Goal: Task Accomplishment & Management: Manage account settings

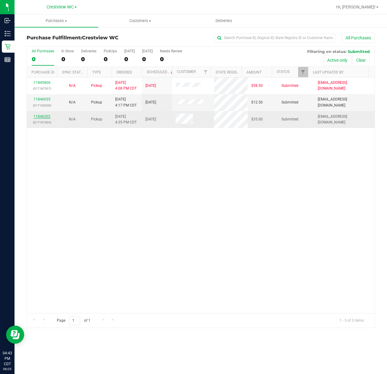
click at [47, 119] on link "11846202" at bounding box center [42, 116] width 17 height 4
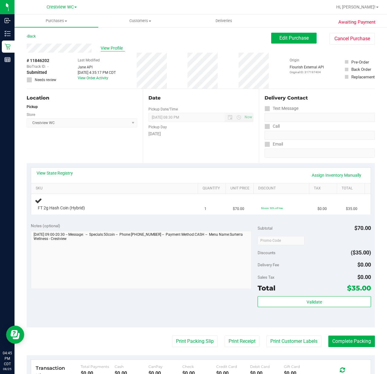
click at [110, 47] on span "View Profile" at bounding box center [113, 48] width 24 height 6
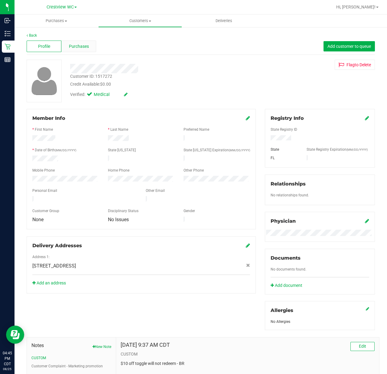
click at [91, 47] on div "Purchases" at bounding box center [78, 46] width 35 height 11
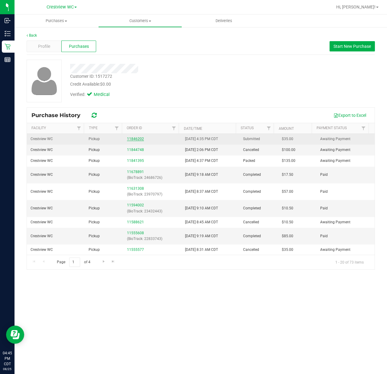
click at [129, 138] on link "11846202" at bounding box center [135, 139] width 17 height 4
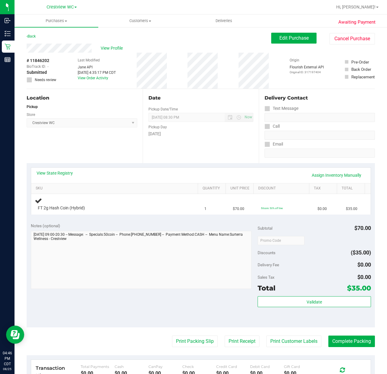
click at [70, 176] on div "View State Registry Assign Inventory Manually" at bounding box center [201, 175] width 329 height 10
click at [68, 174] on link "View State Registry" at bounding box center [55, 173] width 36 height 6
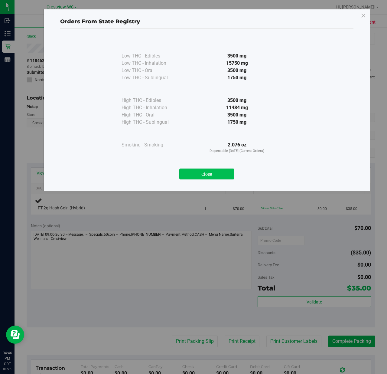
click at [201, 171] on button "Close" at bounding box center [206, 174] width 55 height 11
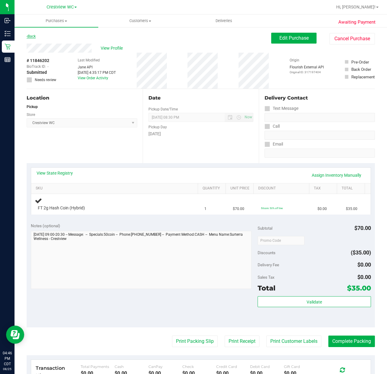
click at [28, 38] on link "Back" at bounding box center [31, 36] width 9 height 4
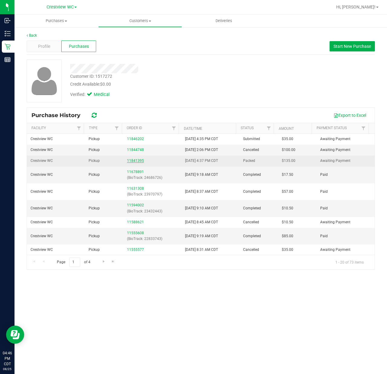
click at [131, 159] on link "11841395" at bounding box center [135, 161] width 17 height 4
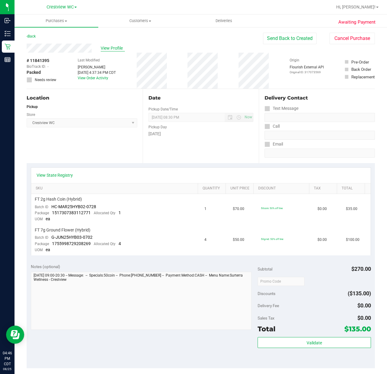
click at [110, 48] on span "View Profile" at bounding box center [113, 48] width 24 height 6
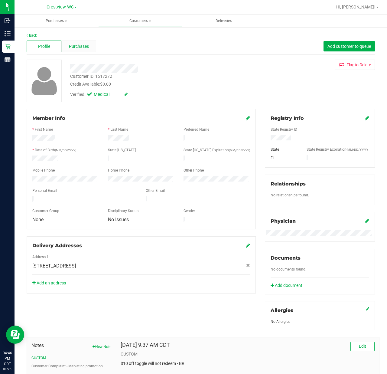
click at [81, 49] on span "Purchases" at bounding box center [79, 46] width 20 height 6
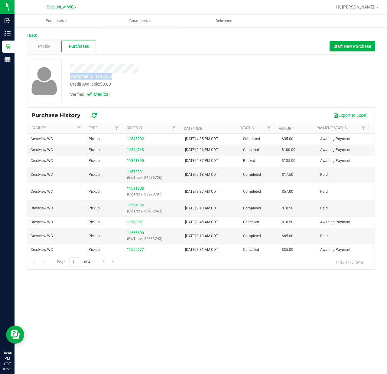
drag, startPoint x: 122, startPoint y: 75, endPoint x: 70, endPoint y: 74, distance: 51.4
click at [70, 74] on div "Customer ID: 1517272 Credit Available: $0.00" at bounding box center [155, 80] width 179 height 14
copy div "Customer ID: 1517272"
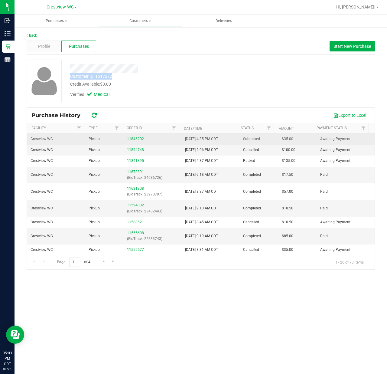
click at [142, 141] on link "11846202" at bounding box center [135, 139] width 17 height 4
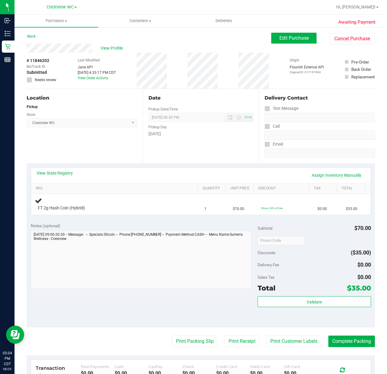
click at [119, 44] on div "View Profile" at bounding box center [149, 48] width 245 height 9
click at [118, 48] on span "View Profile" at bounding box center [113, 48] width 24 height 6
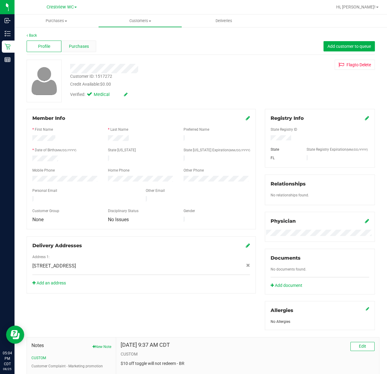
click at [76, 50] on div "Purchases" at bounding box center [78, 46] width 35 height 11
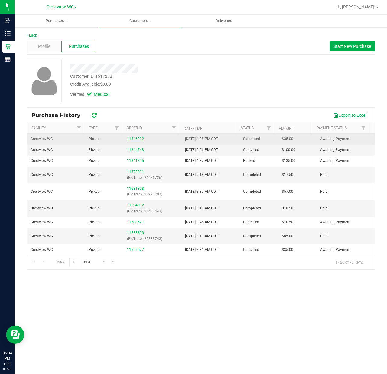
click at [136, 137] on link "11846202" at bounding box center [135, 139] width 17 height 4
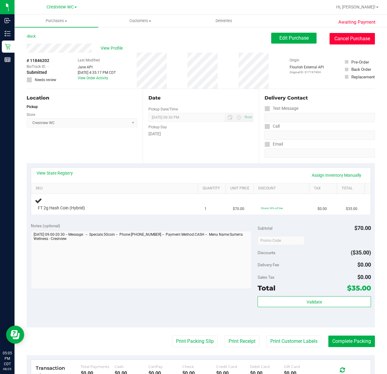
click at [349, 42] on button "Cancel Purchase" at bounding box center [352, 38] width 45 height 11
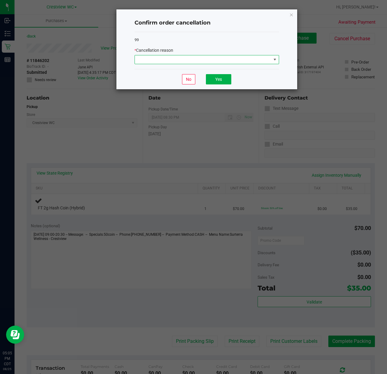
click at [222, 59] on span at bounding box center [203, 59] width 136 height 8
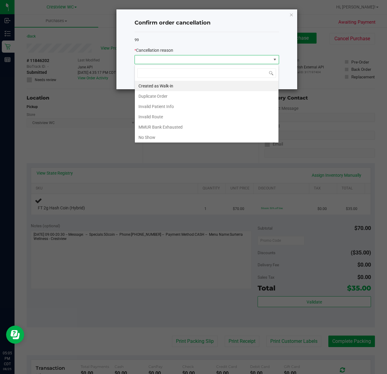
scroll to position [9, 144]
click at [193, 97] on li "Duplicate Order" at bounding box center [207, 96] width 144 height 10
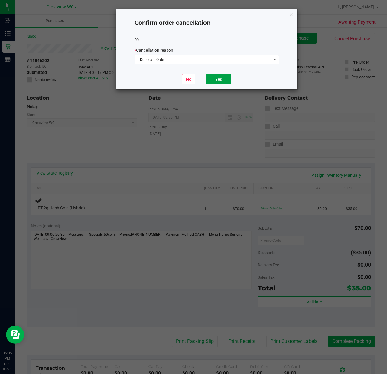
click at [214, 77] on button "Yes" at bounding box center [218, 79] width 25 height 10
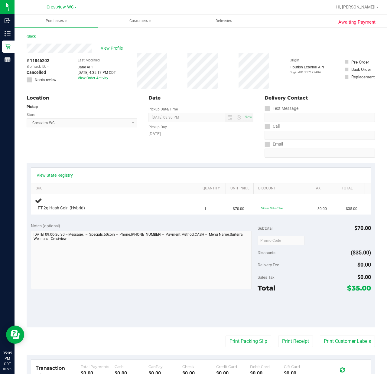
click at [26, 38] on div "Awaiting Payment Back View Profile # 11846202 BioTrack ID: - Cancelled Needs re…" at bounding box center [201, 256] width 373 height 458
